Goal: Task Accomplishment & Management: Use online tool/utility

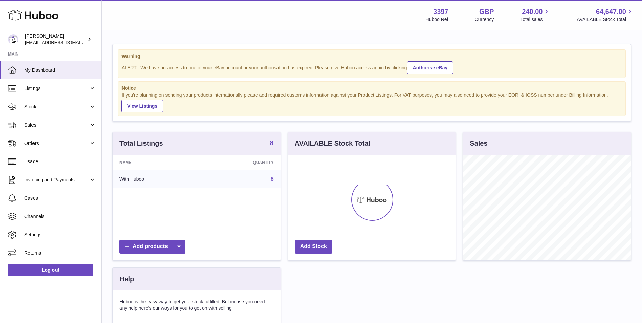
scroll to position [106, 167]
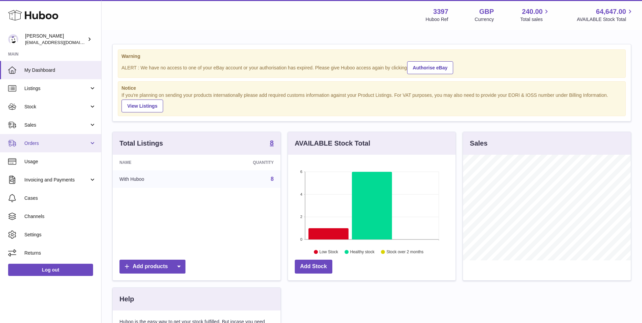
click at [47, 147] on link "Orders" at bounding box center [50, 143] width 101 height 18
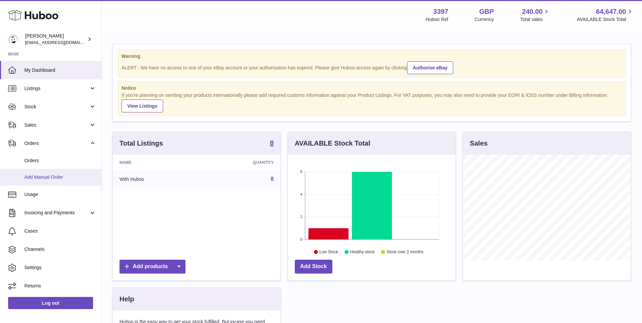
click at [43, 179] on span "Add Manual Order" at bounding box center [60, 177] width 72 height 6
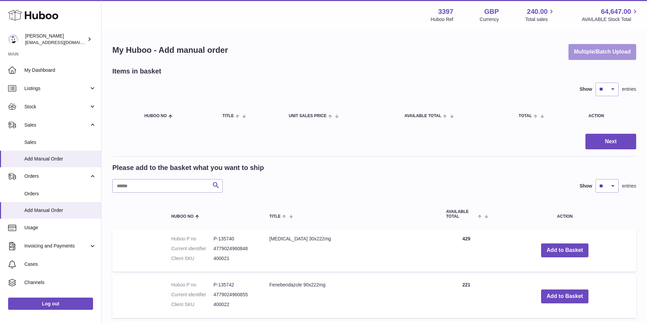
click at [602, 54] on button "Multiple/Batch Upload" at bounding box center [602, 52] width 68 height 16
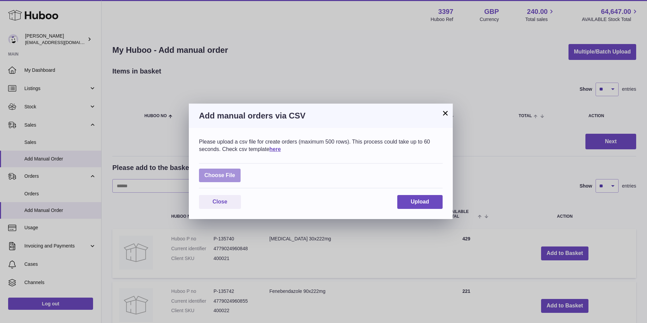
click at [226, 176] on label at bounding box center [220, 176] width 42 height 14
click at [235, 172] on input "file" at bounding box center [235, 172] width 0 height 0
type input "**********"
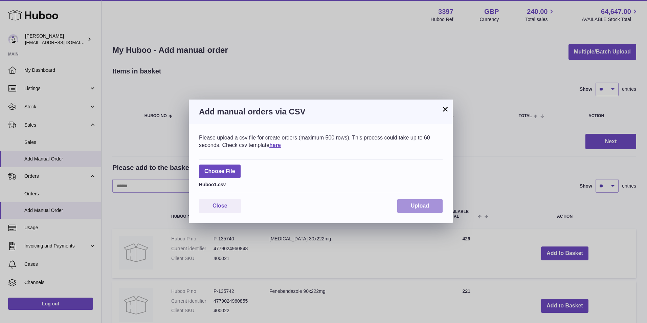
click at [422, 202] on button "Upload" at bounding box center [419, 206] width 45 height 14
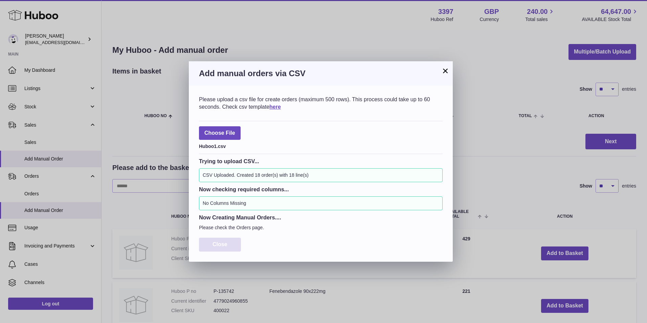
click at [223, 243] on span "Close" at bounding box center [219, 244] width 15 height 6
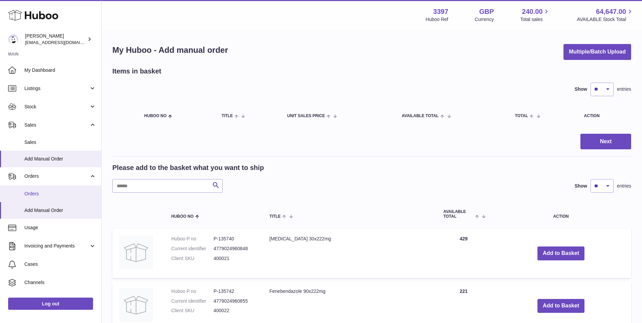
drag, startPoint x: 41, startPoint y: 199, endPoint x: 46, endPoint y: 199, distance: 4.7
click at [41, 199] on link "Orders" at bounding box center [50, 193] width 101 height 17
